Goal: Task Accomplishment & Management: Complete application form

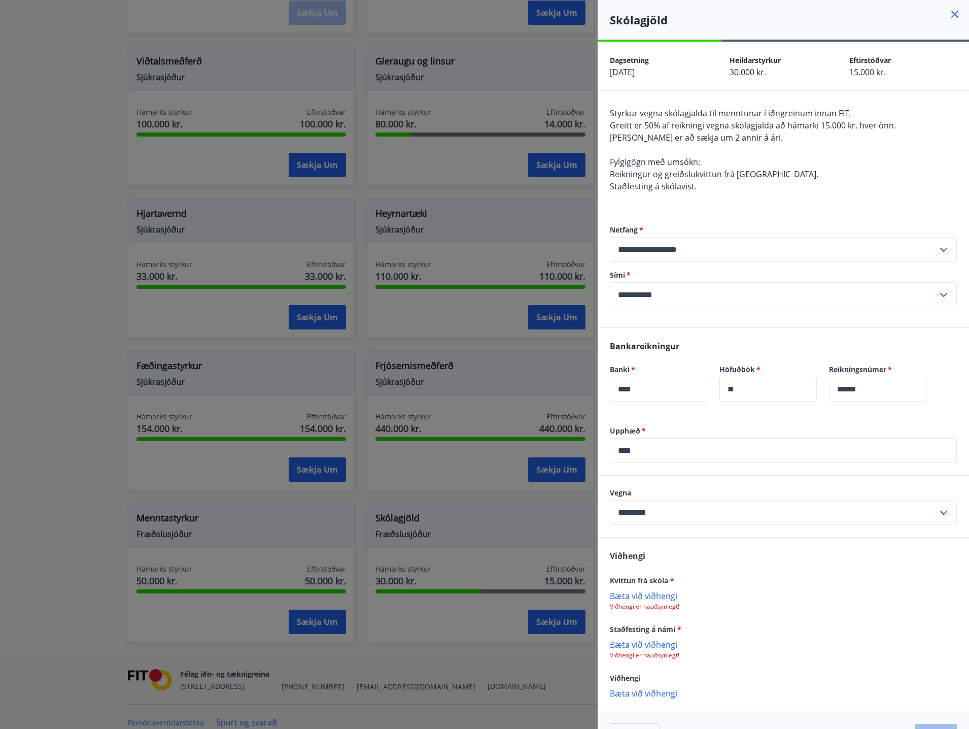
scroll to position [32, 0]
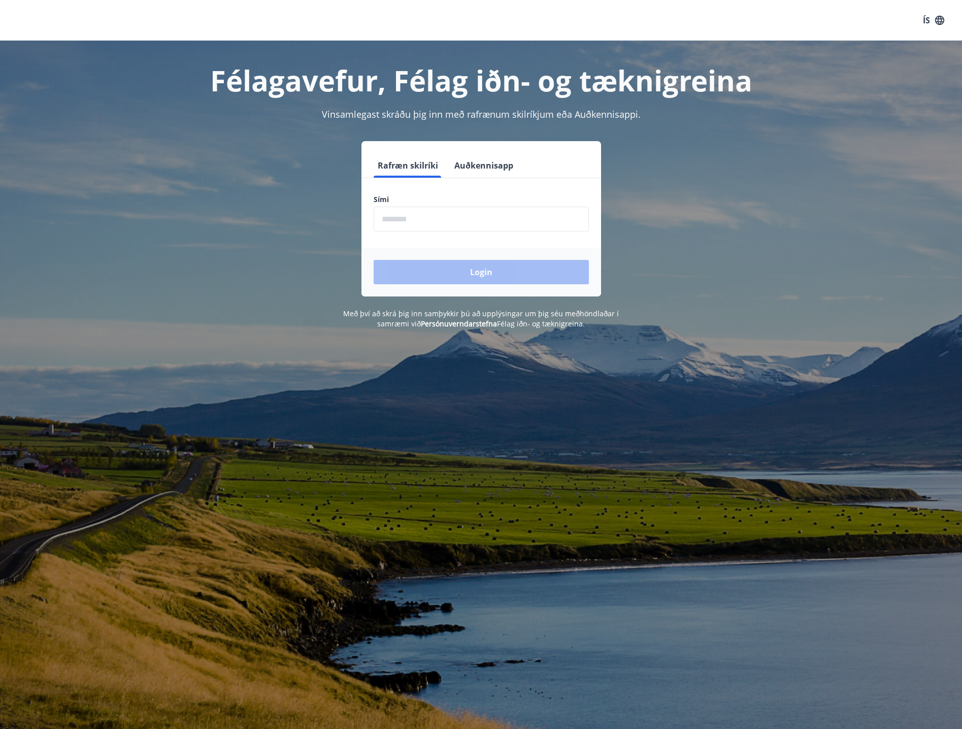
click at [464, 218] on input "phone" at bounding box center [481, 219] width 215 height 25
type input "********"
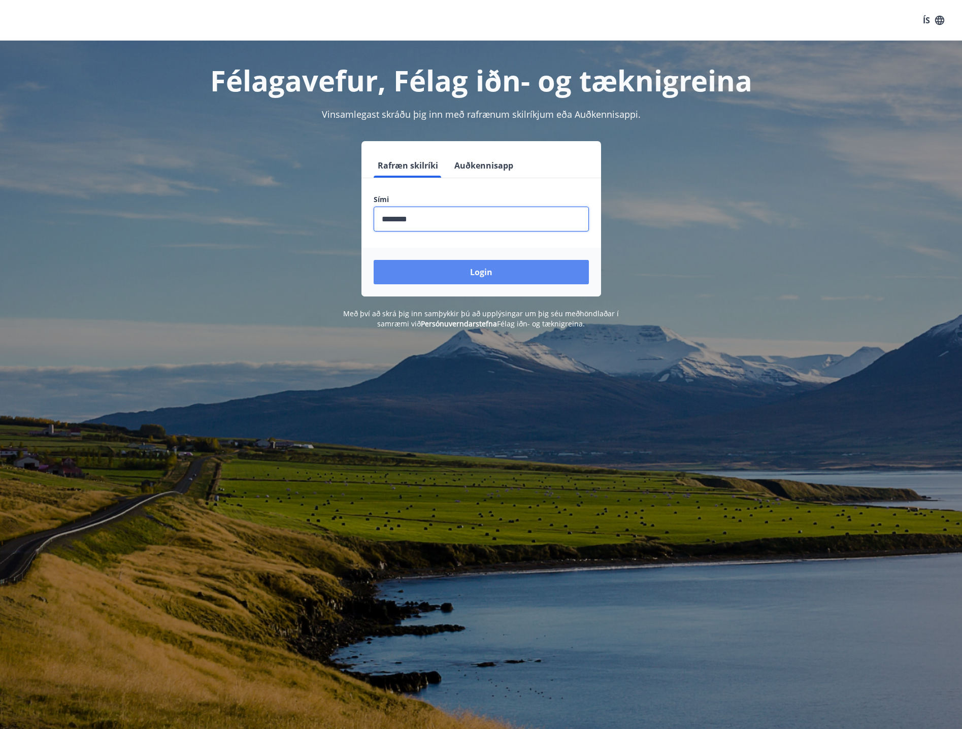
click at [474, 270] on button "Login" at bounding box center [481, 272] width 215 height 24
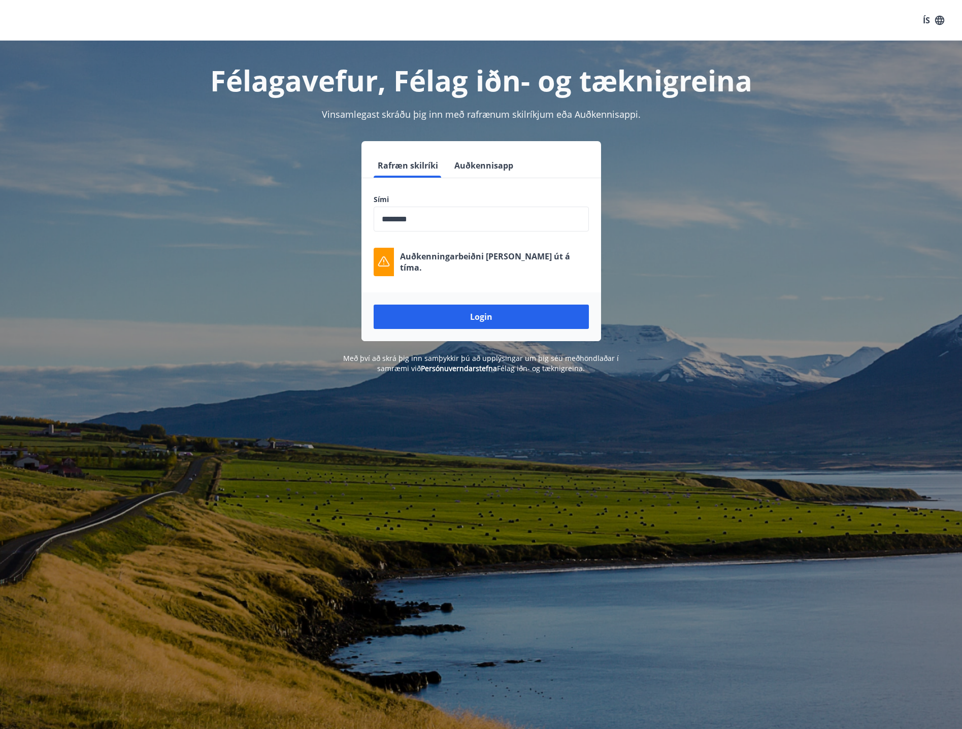
click at [476, 220] on input "phone" at bounding box center [481, 219] width 215 height 25
click at [485, 315] on button "Login" at bounding box center [481, 317] width 215 height 24
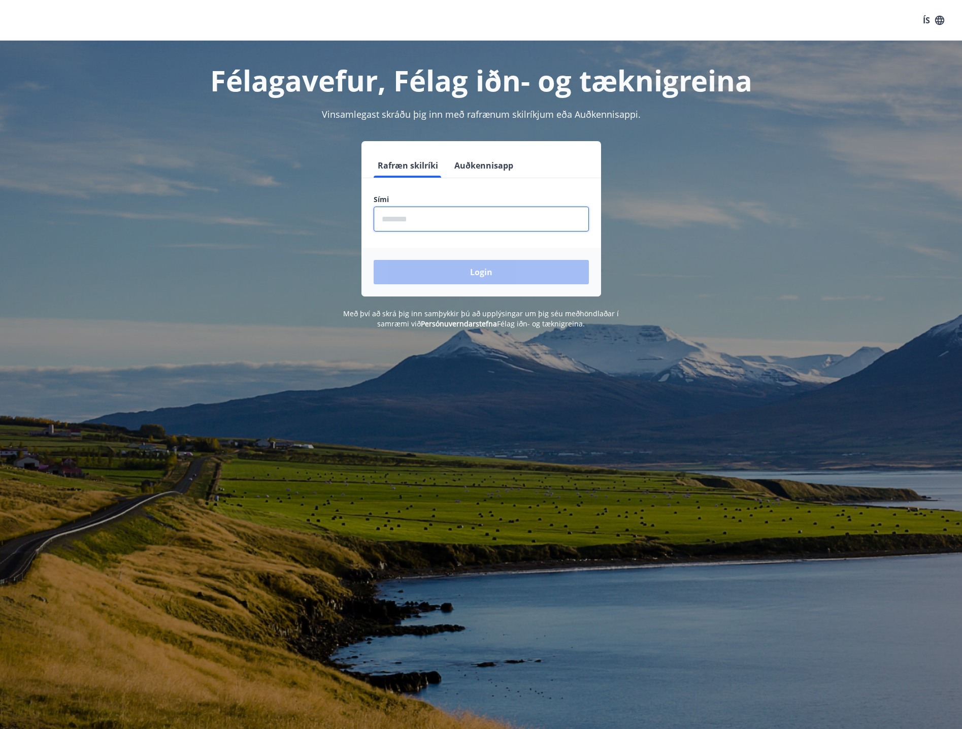
click at [444, 220] on input "phone" at bounding box center [481, 219] width 215 height 25
click at [462, 274] on button "Login" at bounding box center [481, 272] width 215 height 24
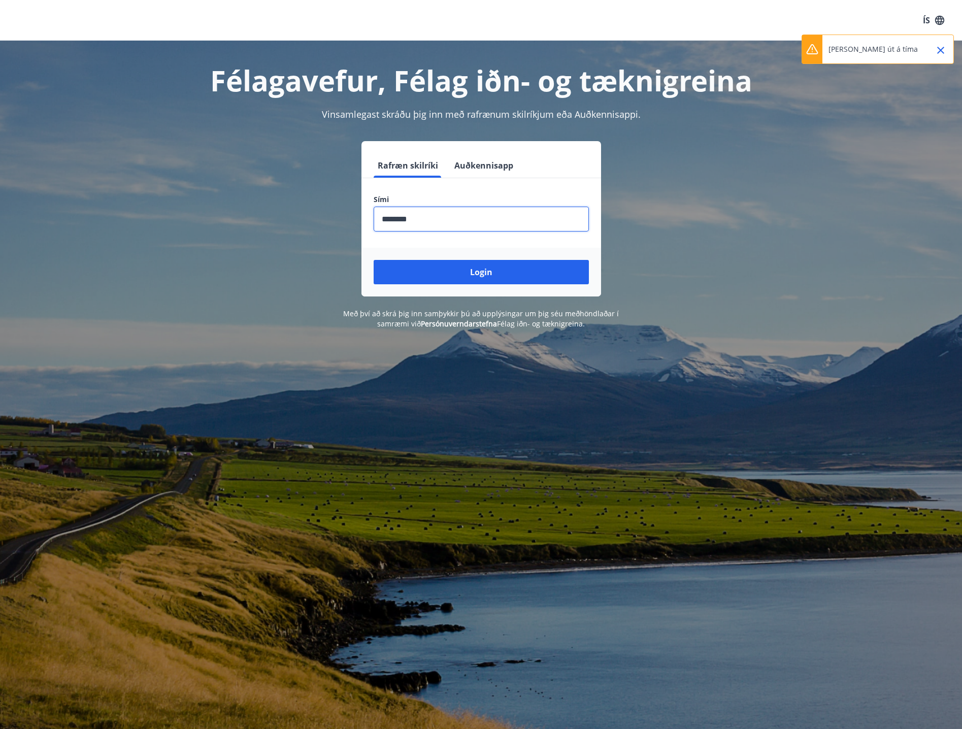
click at [430, 222] on input "phone" at bounding box center [481, 219] width 215 height 25
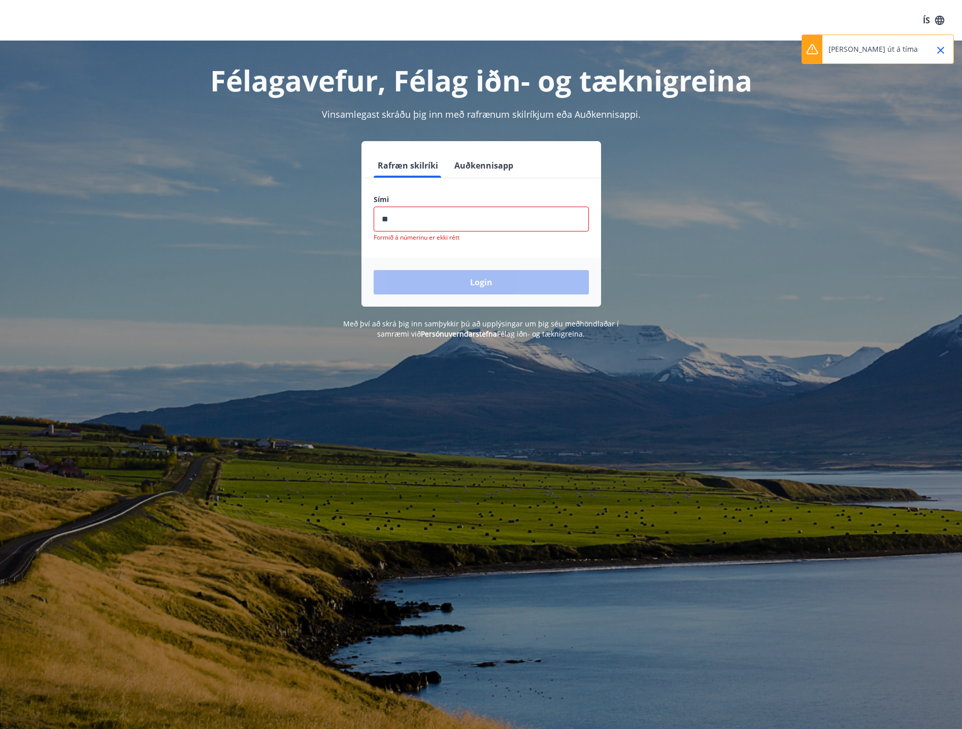
type input "*"
type input "********"
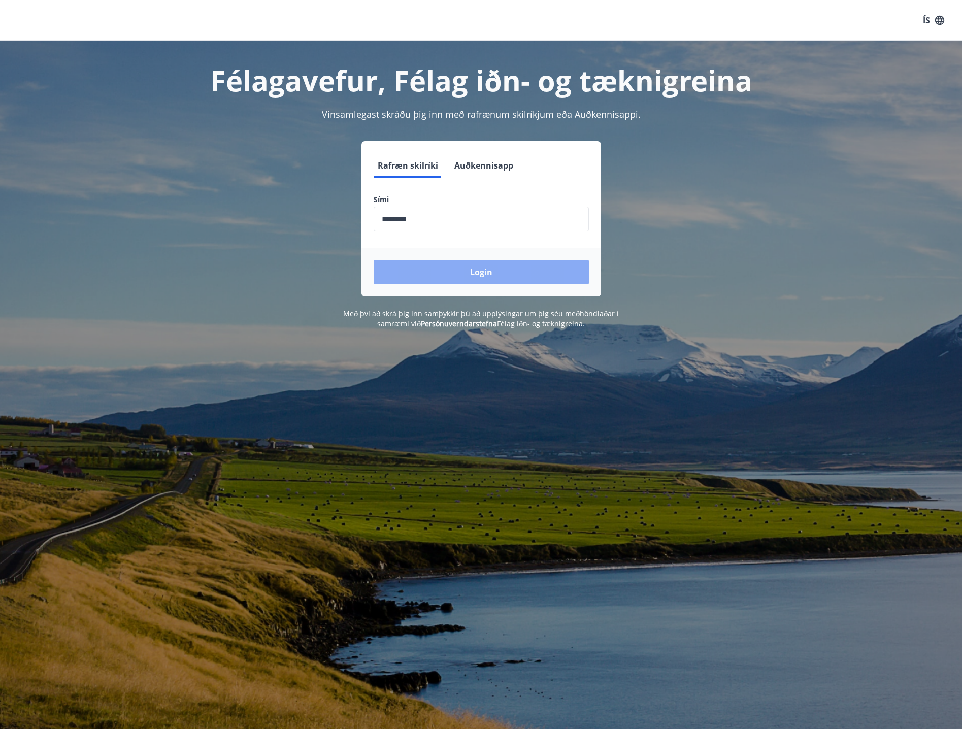
click at [492, 261] on button "Login" at bounding box center [481, 272] width 215 height 24
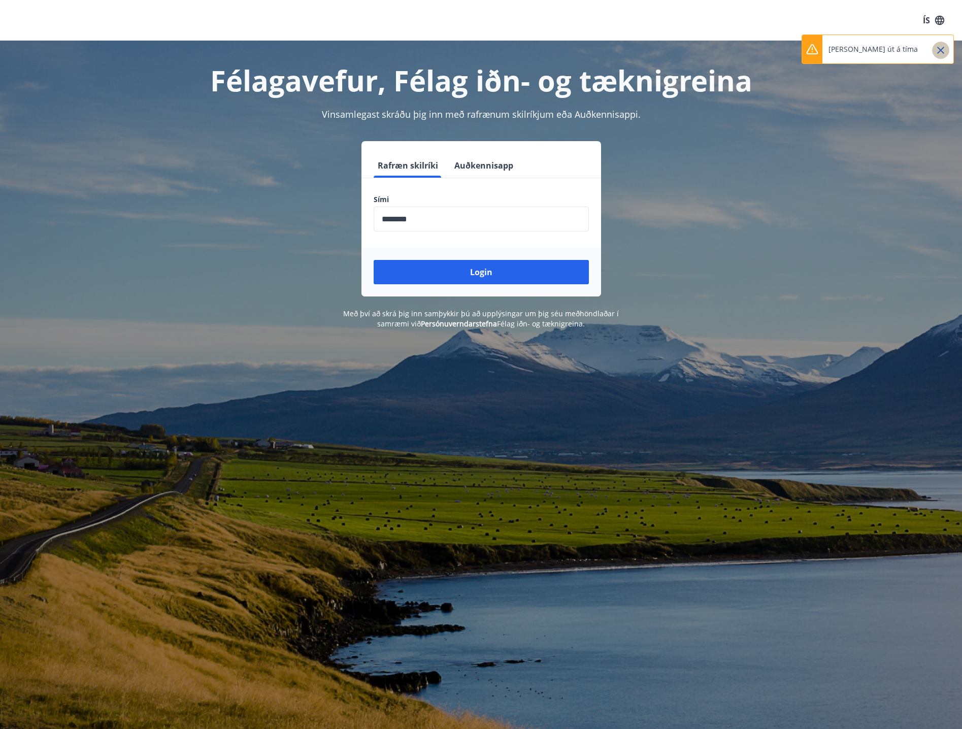
click at [945, 52] on icon "Close" at bounding box center [940, 50] width 12 height 12
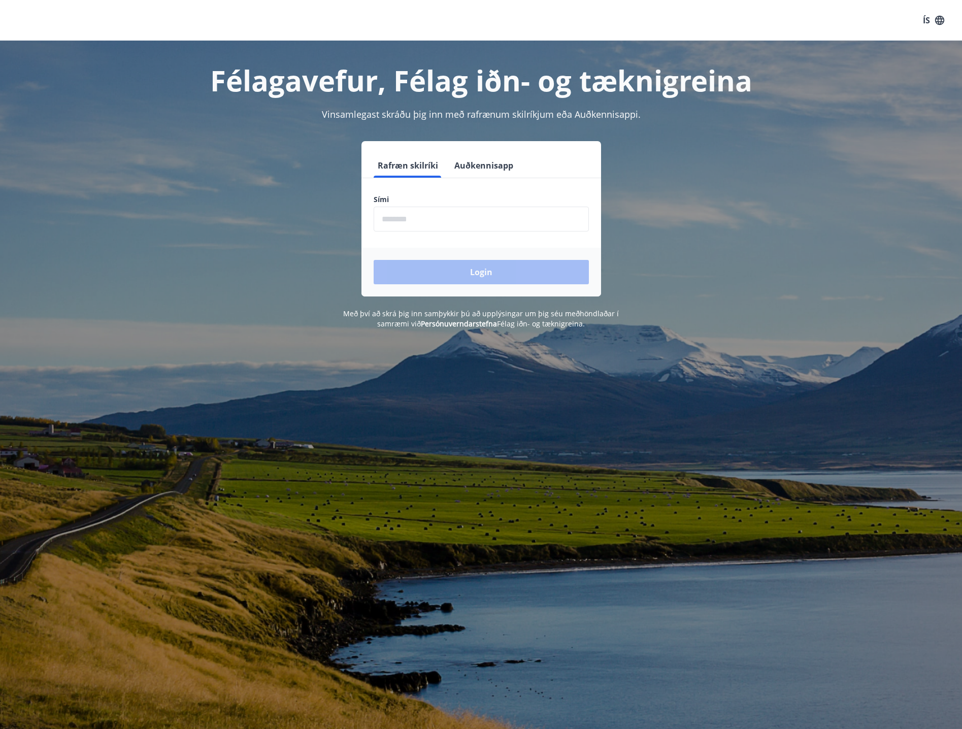
click at [398, 218] on input "phone" at bounding box center [481, 219] width 215 height 25
click at [427, 266] on button "Login" at bounding box center [481, 272] width 215 height 24
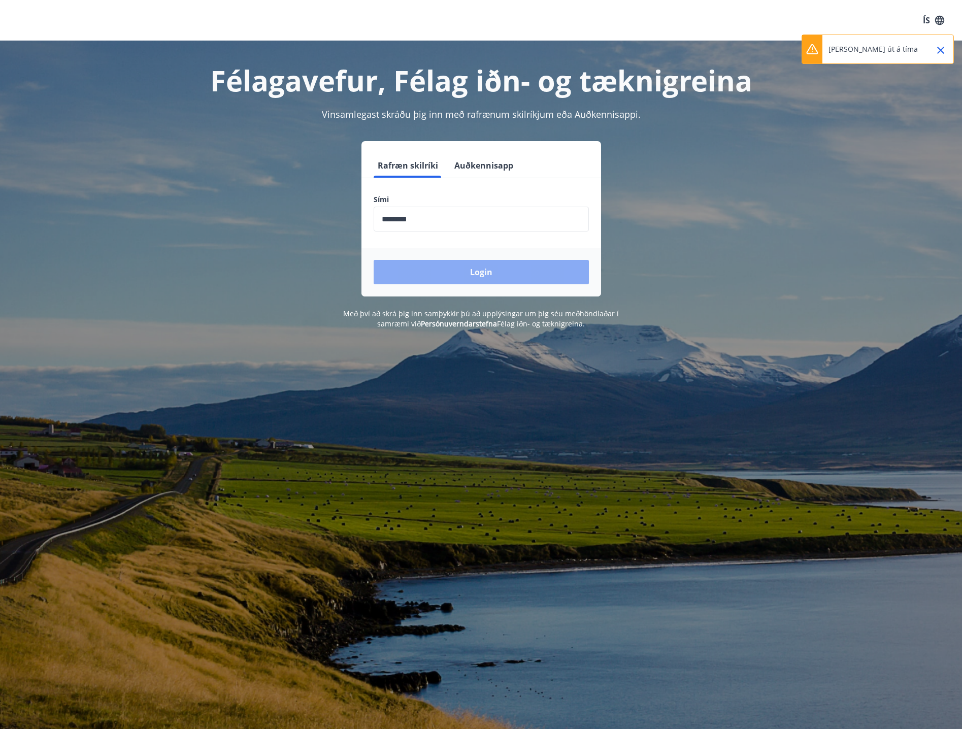
click at [439, 265] on button "Login" at bounding box center [481, 272] width 215 height 24
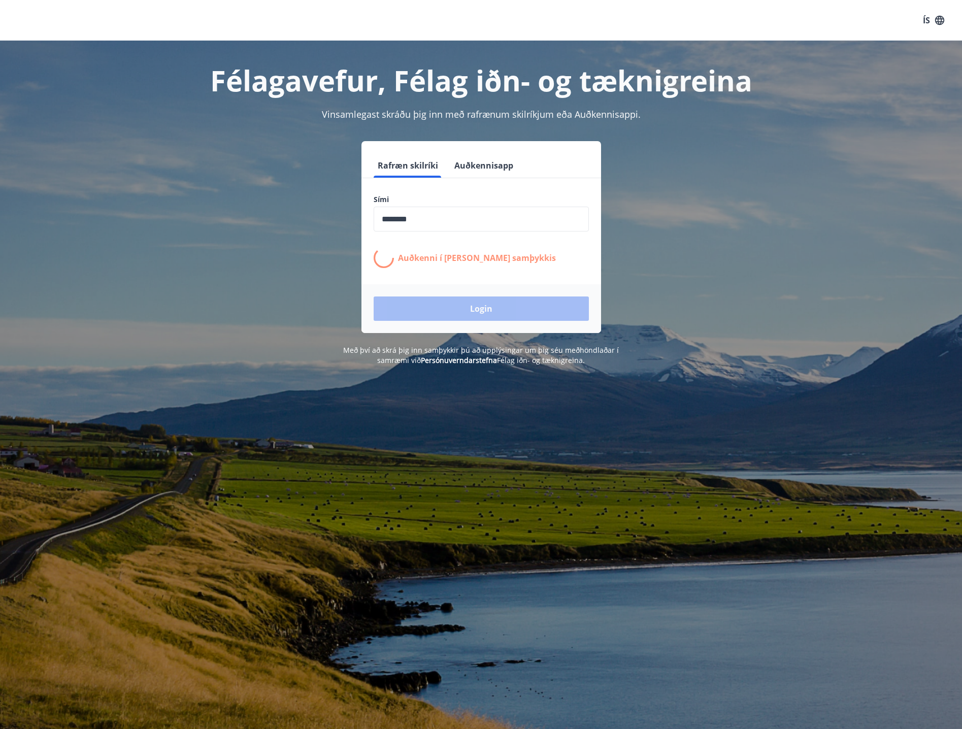
click at [424, 219] on input "phone" at bounding box center [481, 219] width 215 height 25
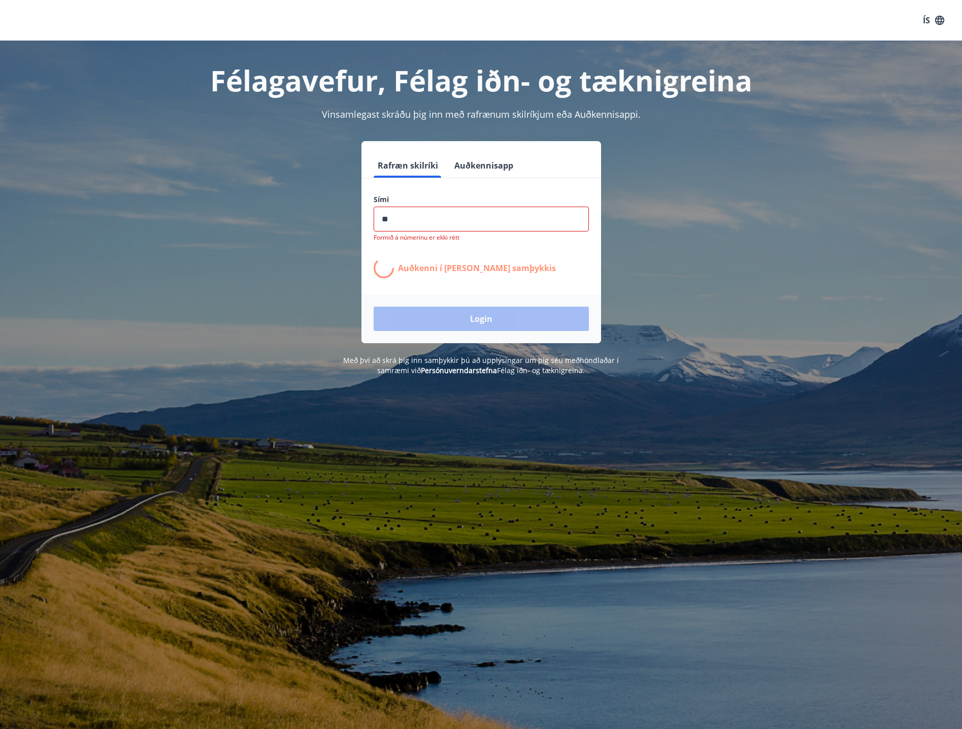
type input "*"
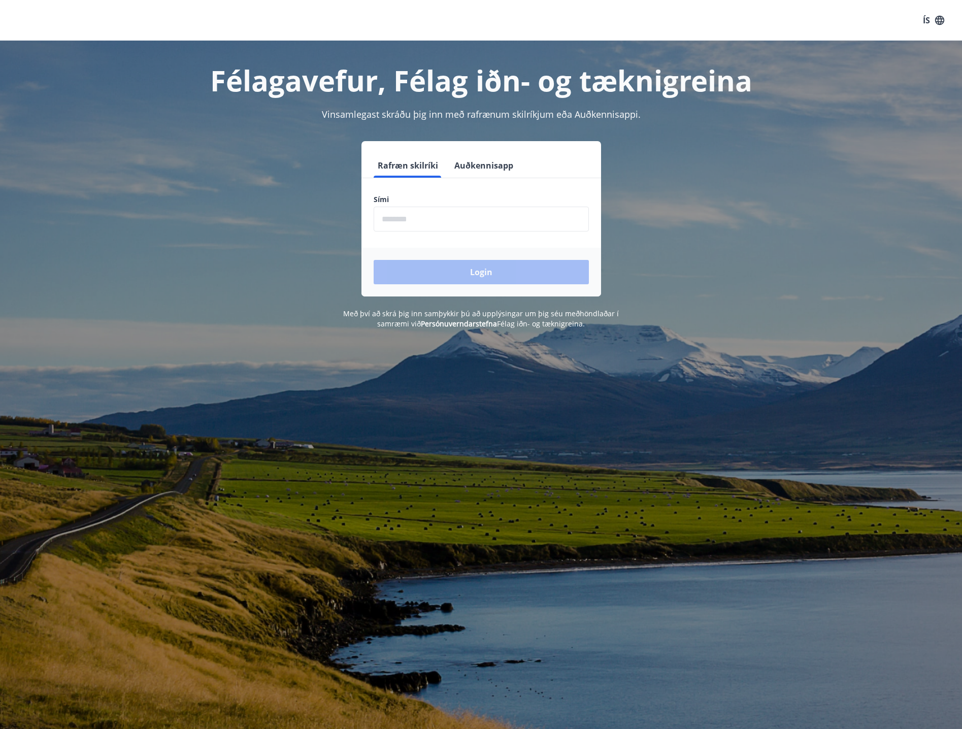
click at [439, 205] on div "Sími ​" at bounding box center [481, 212] width 215 height 37
click at [439, 211] on input "phone" at bounding box center [481, 219] width 215 height 25
type input "********"
click at [445, 268] on button "Login" at bounding box center [481, 272] width 215 height 24
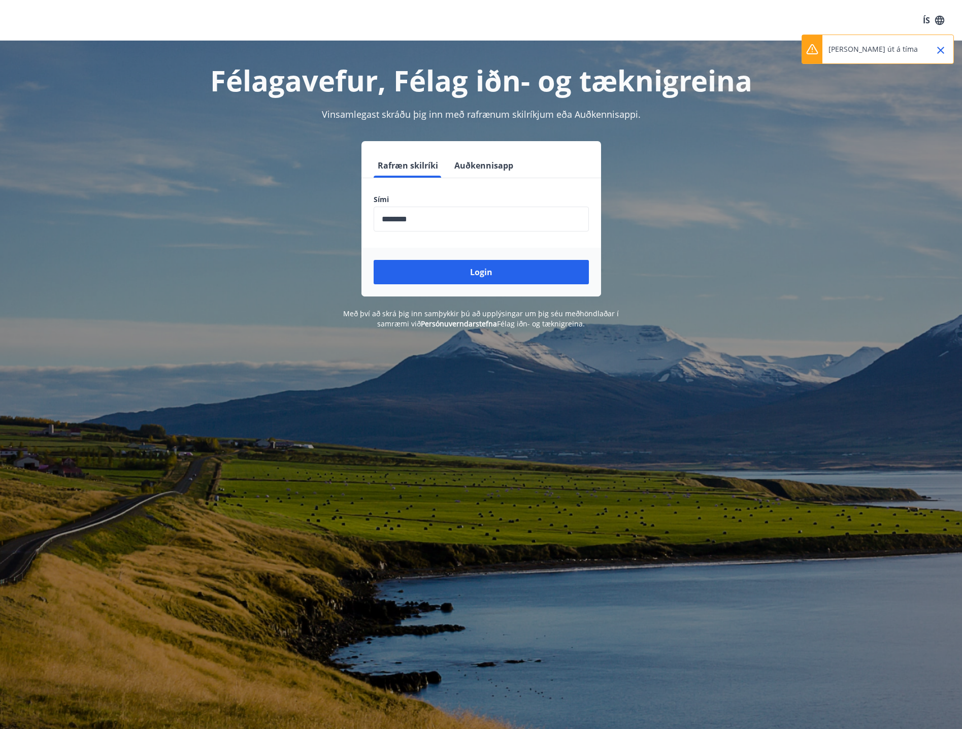
click at [848, 53] on p "[PERSON_NAME] út á tíma" at bounding box center [872, 49] width 89 height 10
click at [816, 48] on icon at bounding box center [812, 49] width 12 height 12
drag, startPoint x: 915, startPoint y: 54, endPoint x: 936, endPoint y: 53, distance: 21.3
click at [916, 54] on div "[PERSON_NAME] út á tíma" at bounding box center [877, 49] width 152 height 29
click at [944, 51] on icon "Close" at bounding box center [940, 50] width 12 height 12
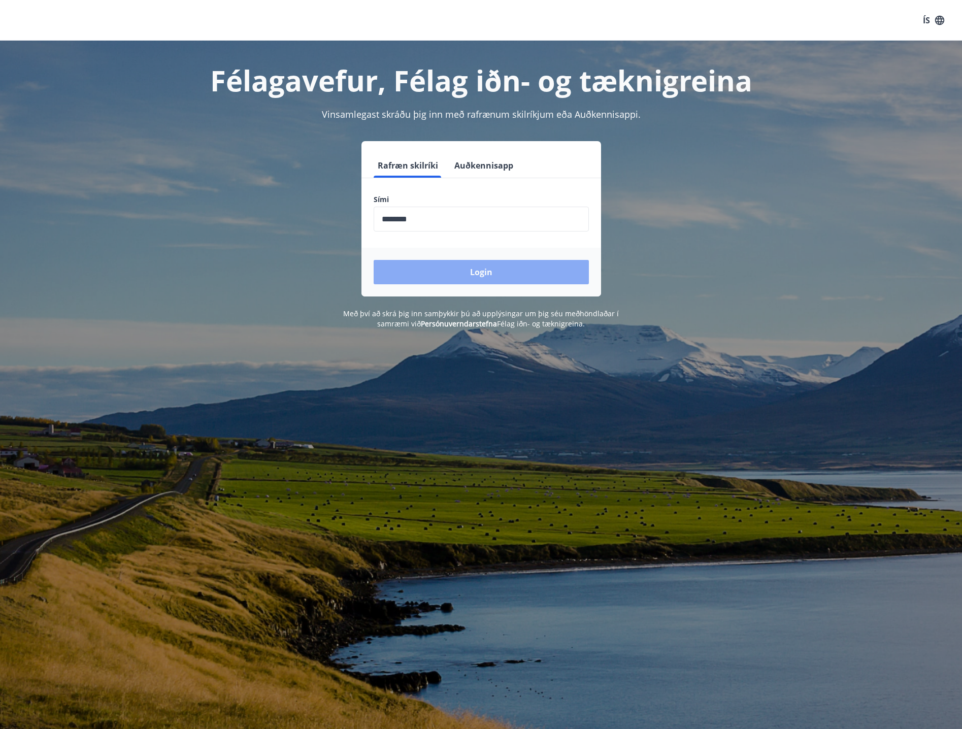
click at [545, 270] on button "Login" at bounding box center [481, 272] width 215 height 24
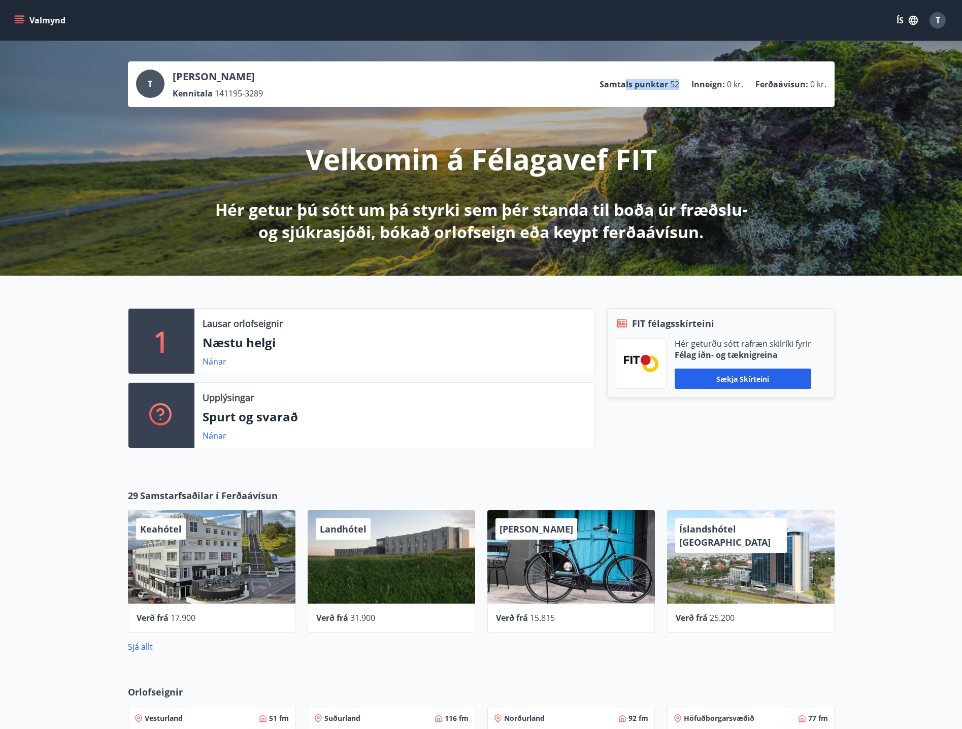
drag, startPoint x: 641, startPoint y: 85, endPoint x: 685, endPoint y: 93, distance: 43.8
click at [685, 93] on ul "Samtals punktar 52 Inneign : 0 kr. Ferðaávísun : 0 kr." at bounding box center [712, 84] width 227 height 19
click at [45, 23] on button "Valmynd" at bounding box center [40, 20] width 57 height 18
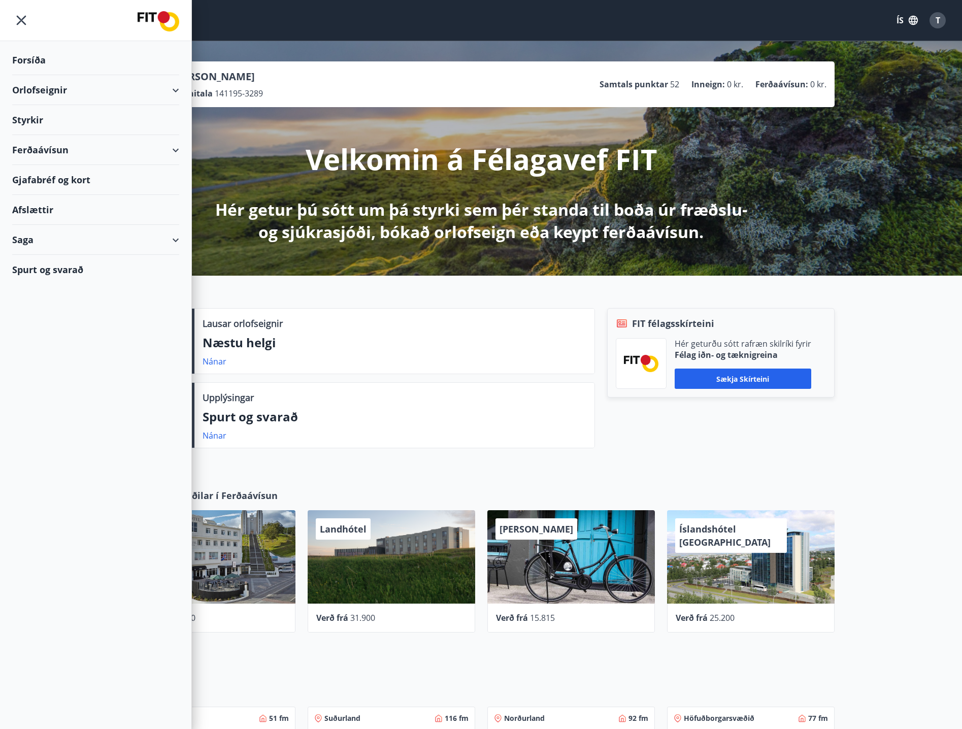
click at [59, 75] on div "Styrkir" at bounding box center [95, 60] width 167 height 30
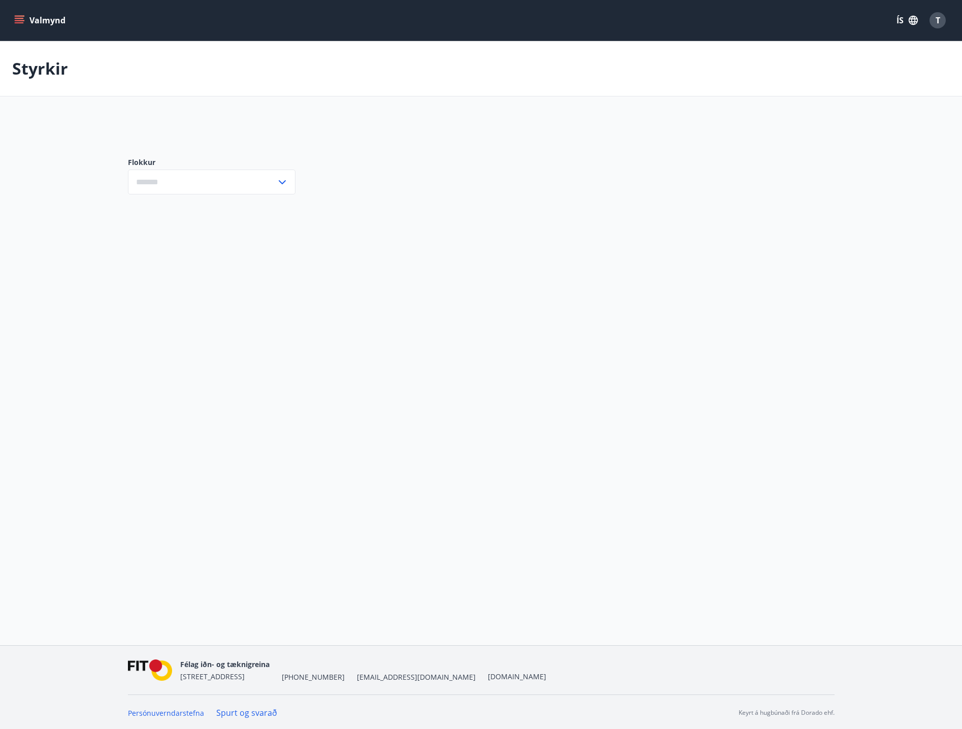
type input "***"
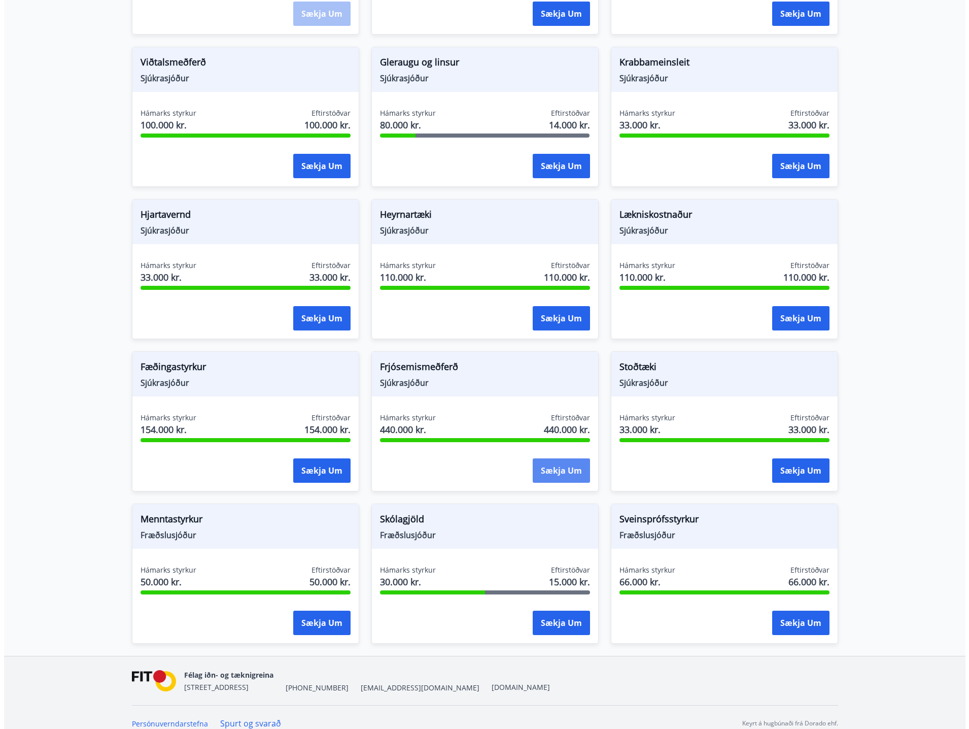
scroll to position [461, 0]
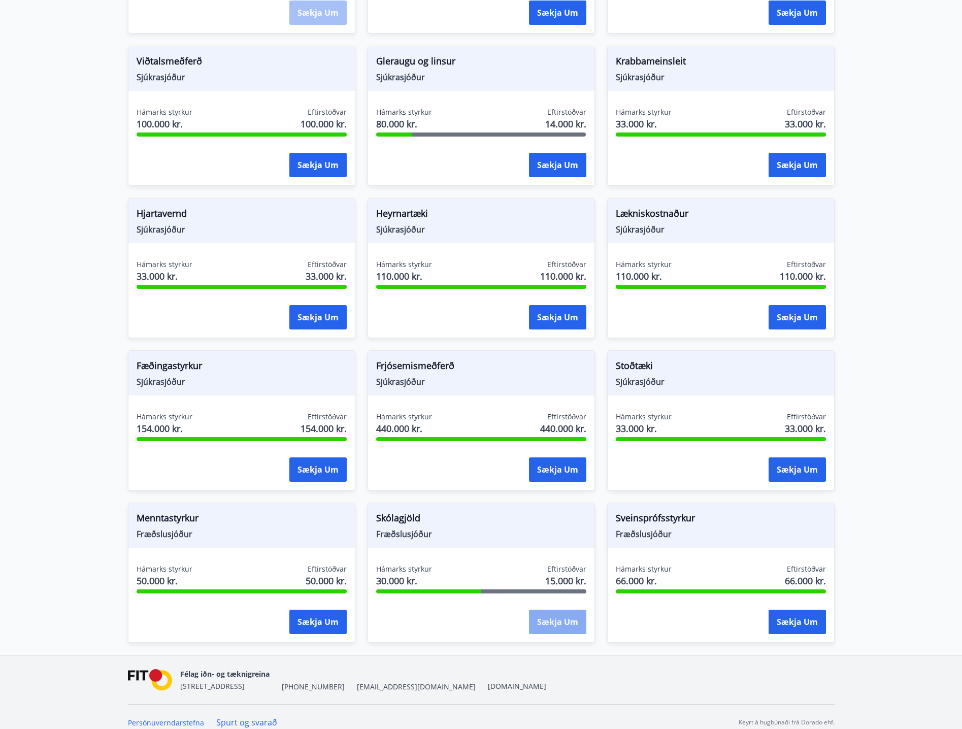
click at [551, 610] on button "Sækja um" at bounding box center [557, 622] width 57 height 24
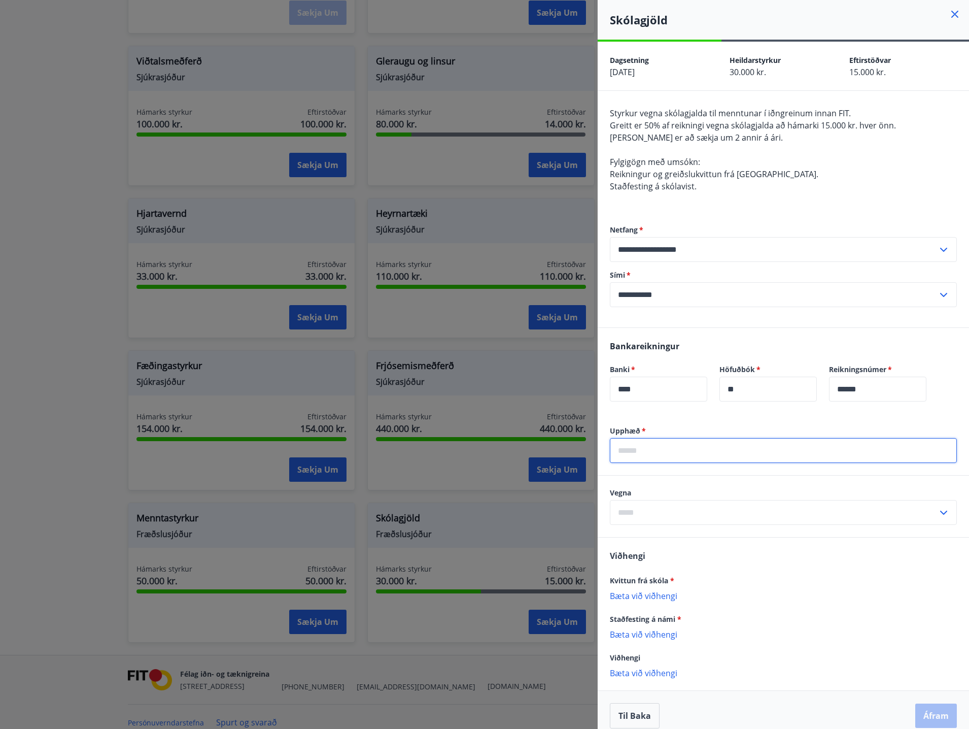
click at [659, 452] on input "text" at bounding box center [783, 450] width 347 height 25
type input "*****"
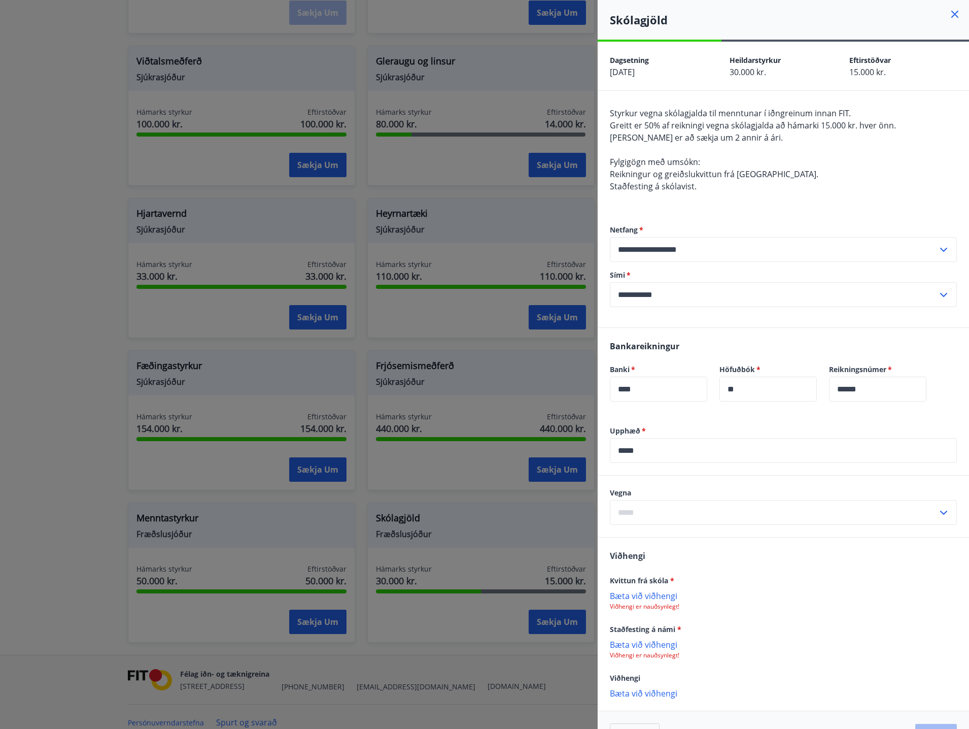
drag, startPoint x: 727, startPoint y: 525, endPoint x: 729, endPoint y: 520, distance: 5.7
click at [727, 524] on div "Vegna ​" at bounding box center [783, 506] width 371 height 61
click at [729, 520] on input "text" at bounding box center [774, 512] width 328 height 25
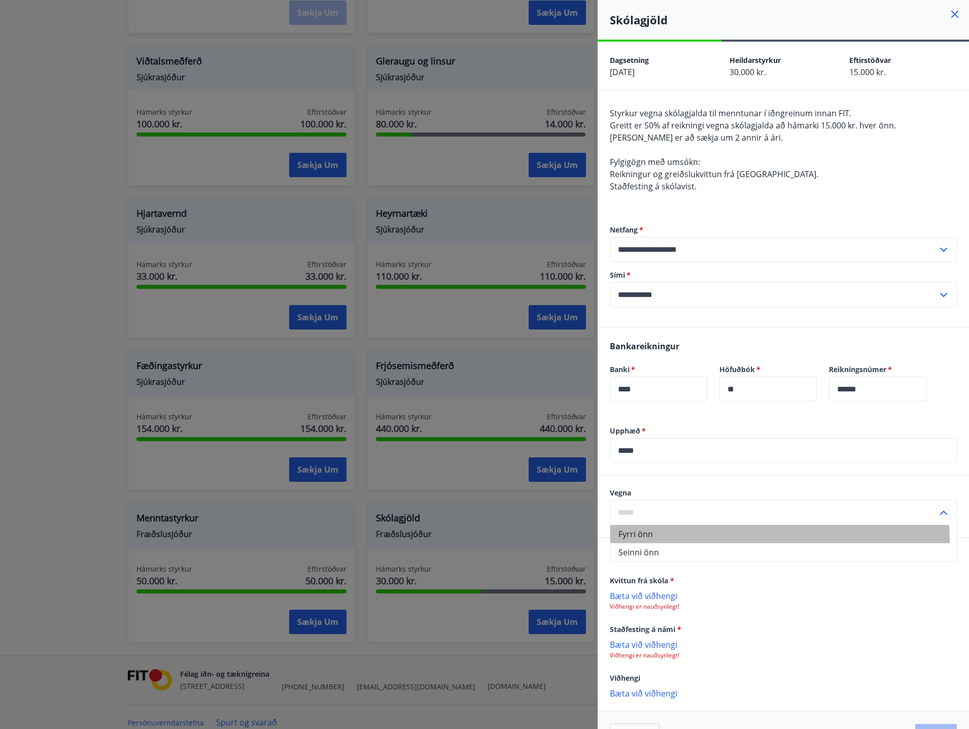
click at [703, 539] on li "Fyrri önn" at bounding box center [784, 534] width 346 height 18
type input "*********"
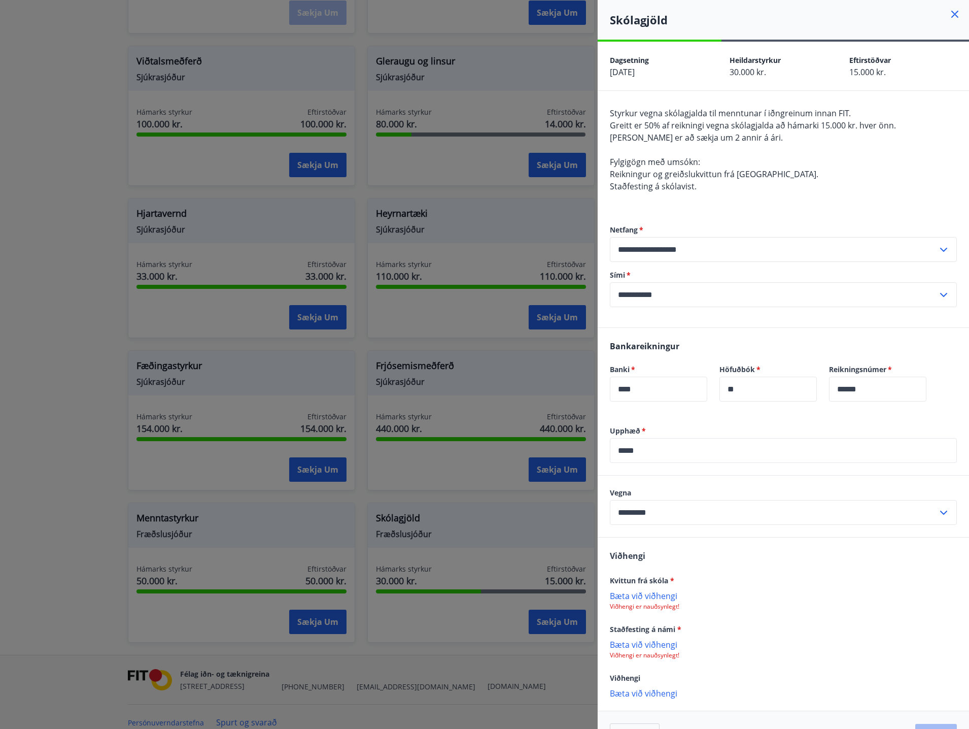
click at [661, 600] on p "Bæta við viðhengi" at bounding box center [783, 595] width 347 height 10
click at [940, 598] on icon at bounding box center [946, 601] width 12 height 12
click at [640, 593] on p "Bæta við viðhengi" at bounding box center [783, 595] width 347 height 10
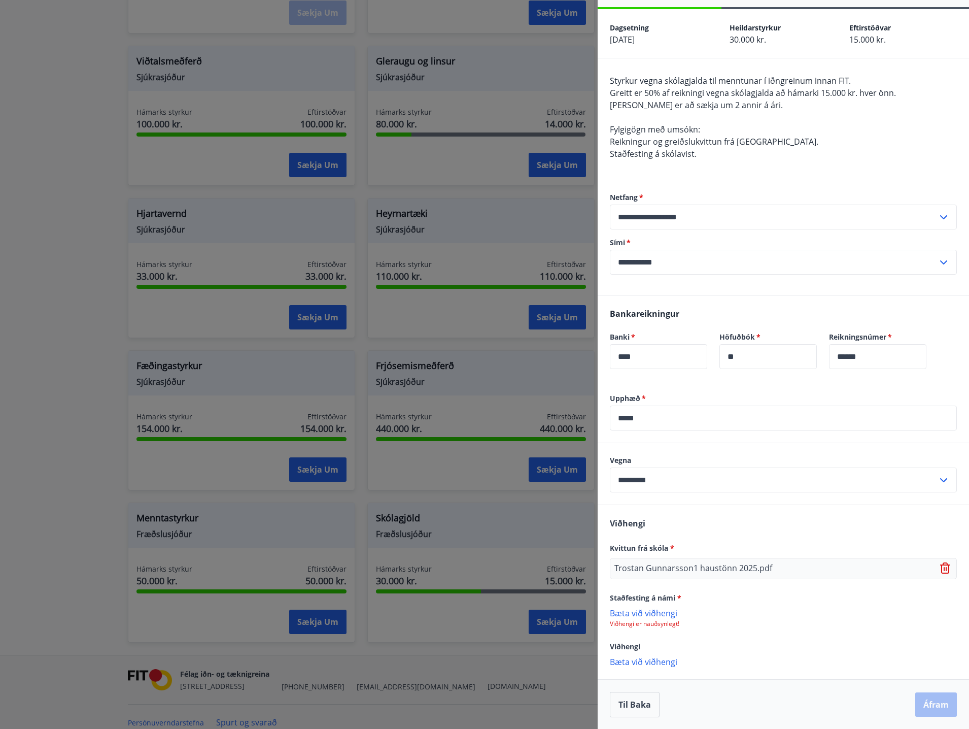
scroll to position [33, 0]
click at [656, 613] on p "Bæta við viðhengi" at bounding box center [783, 612] width 347 height 10
click at [933, 701] on button "Áfram" at bounding box center [937, 705] width 42 height 24
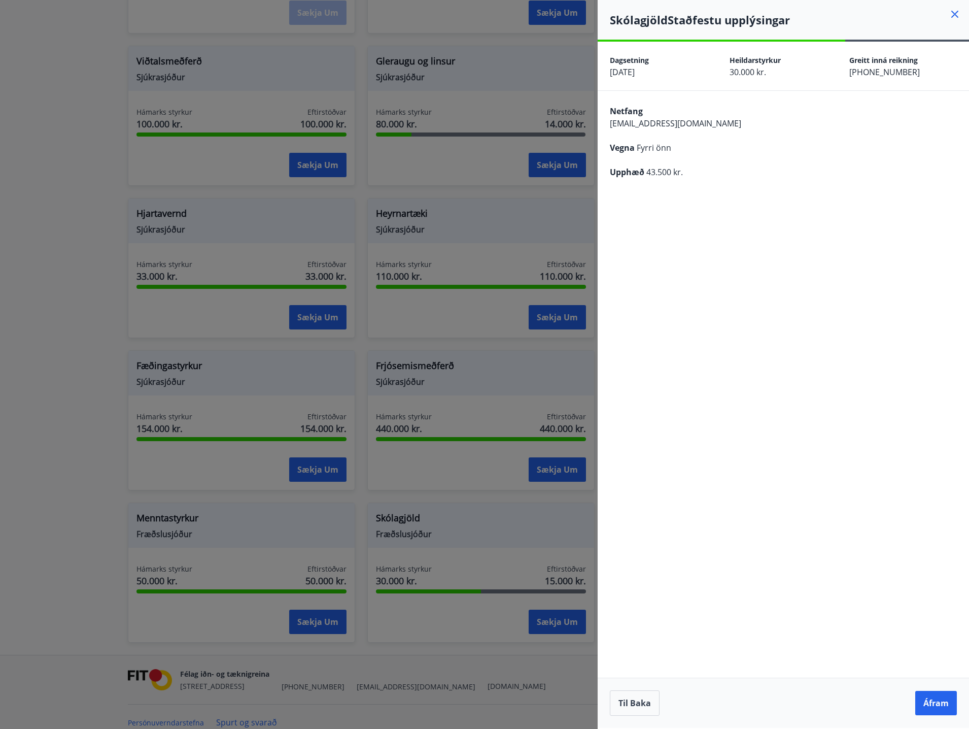
scroll to position [0, 0]
click at [941, 703] on button "Áfram" at bounding box center [937, 703] width 42 height 24
